Goal: Information Seeking & Learning: Understand process/instructions

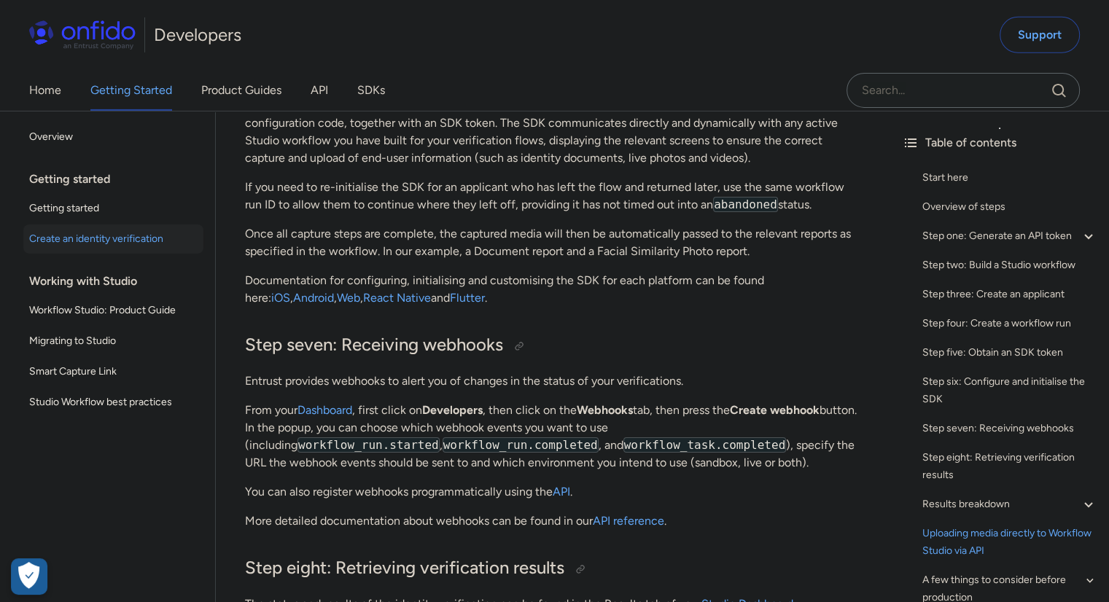
scroll to position [6099, 0]
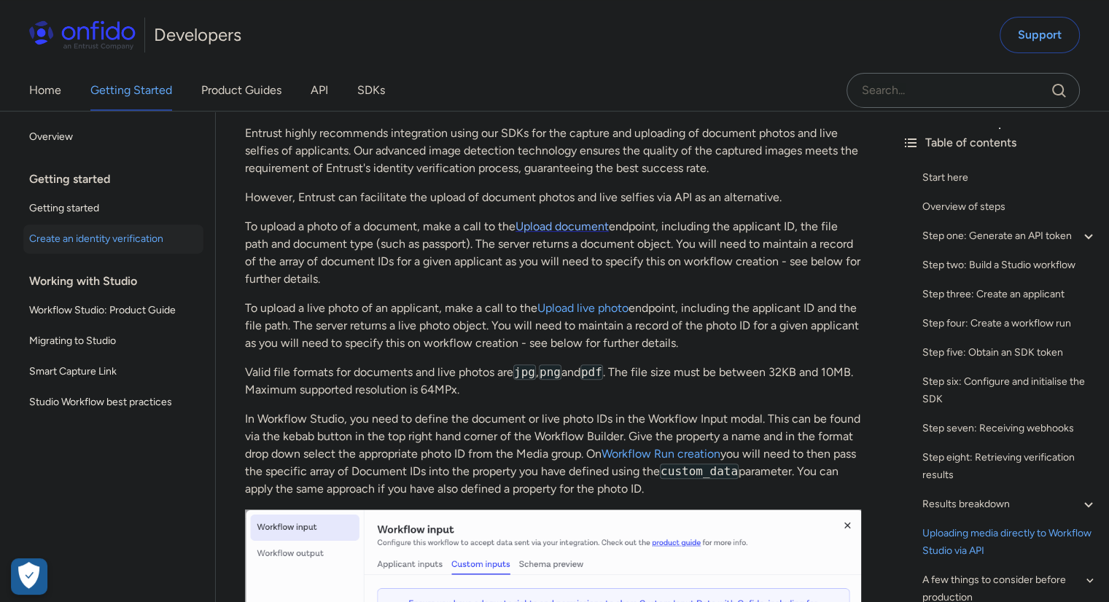
click at [586, 233] on link "Upload document" at bounding box center [561, 226] width 93 height 14
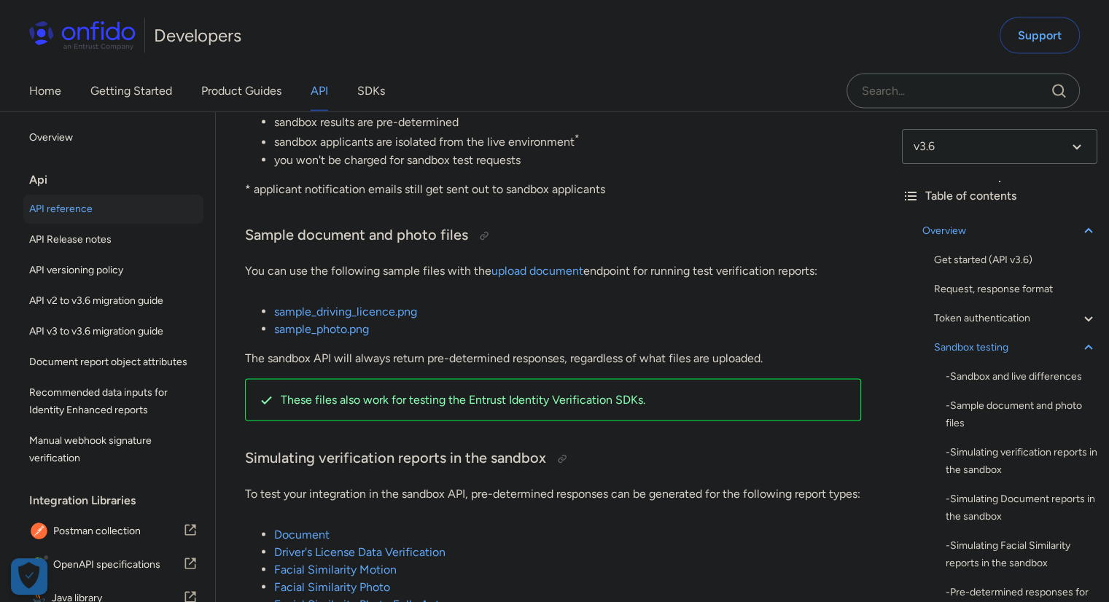
scroll to position [2770, 0]
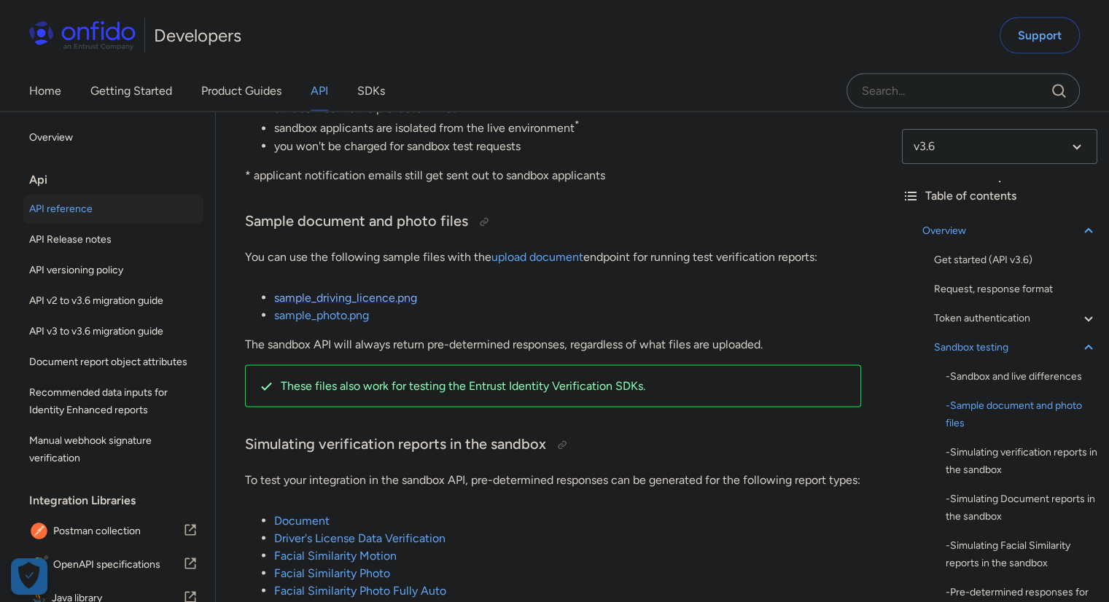
click at [391, 302] on link "sample_driving_licence.png" at bounding box center [345, 297] width 143 height 14
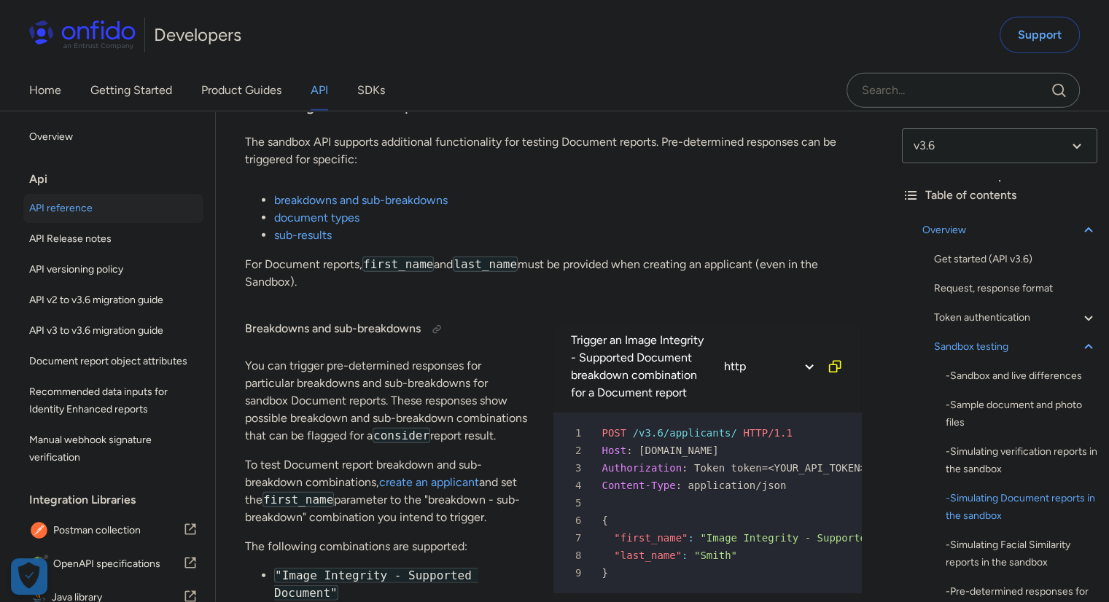
scroll to position [3860, 0]
